Goal: Check status: Check status

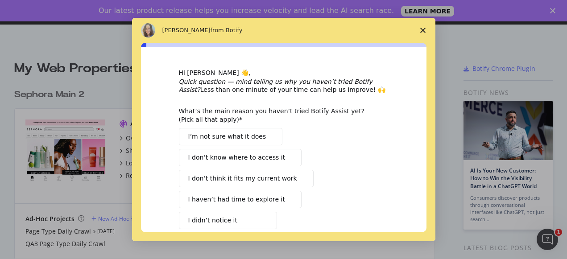
click at [420, 32] on polygon "Close survey" at bounding box center [422, 30] width 5 height 5
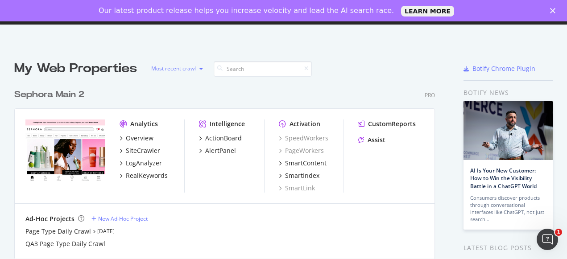
click at [200, 70] on icon "button" at bounding box center [201, 68] width 4 height 5
click at [191, 86] on div "Most recent crawl" at bounding box center [190, 84] width 47 height 8
click at [243, 90] on div "Sephora Main 2 Pro" at bounding box center [224, 94] width 420 height 13
click at [141, 151] on div "SiteCrawler" at bounding box center [143, 150] width 34 height 9
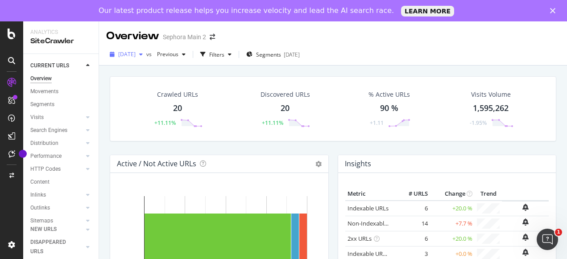
click at [136, 55] on span "[DATE]" at bounding box center [126, 54] width 17 height 8
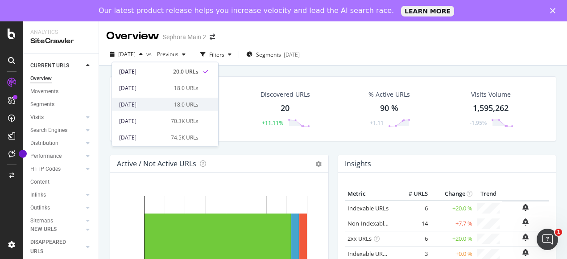
scroll to position [16, 0]
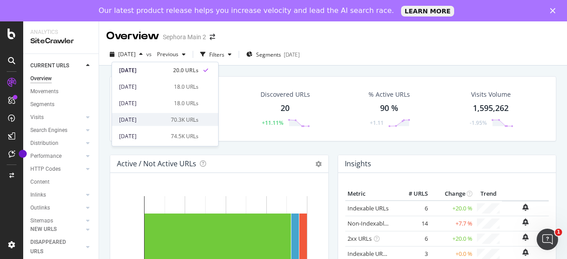
click at [141, 120] on div "[DATE]" at bounding box center [142, 119] width 46 height 8
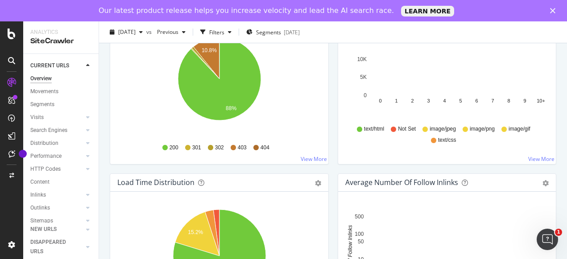
scroll to position [525, 0]
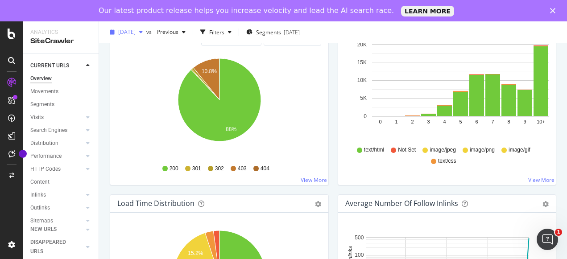
click at [143, 31] on icon "button" at bounding box center [141, 31] width 4 height 5
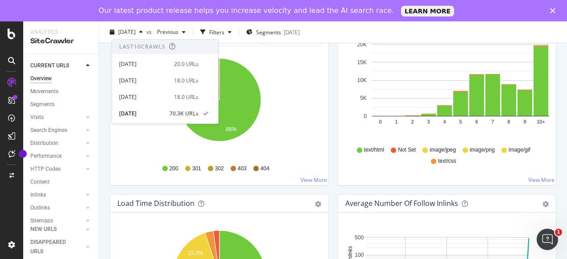
scroll to position [5, 0]
